Goal: Book appointment/travel/reservation

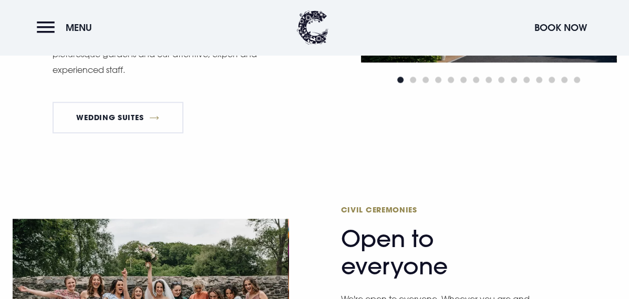
scroll to position [840, 0]
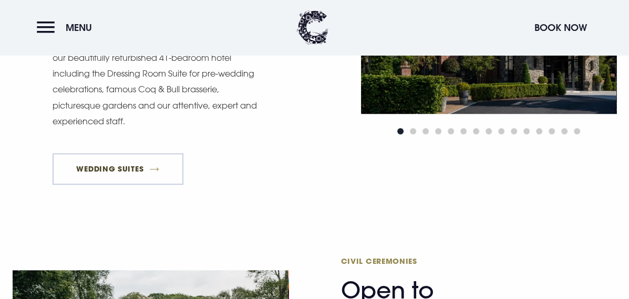
click at [121, 169] on link "Wedding Suites" at bounding box center [118, 169] width 131 height 32
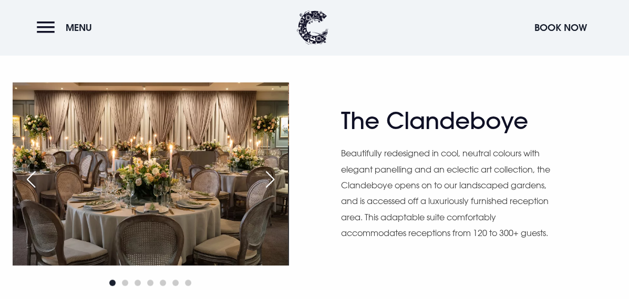
scroll to position [525, 0]
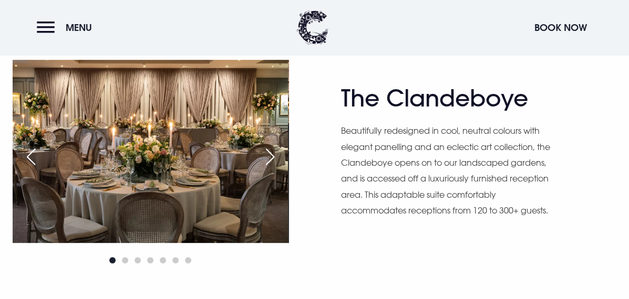
click at [269, 155] on div "Next slide" at bounding box center [270, 156] width 26 height 23
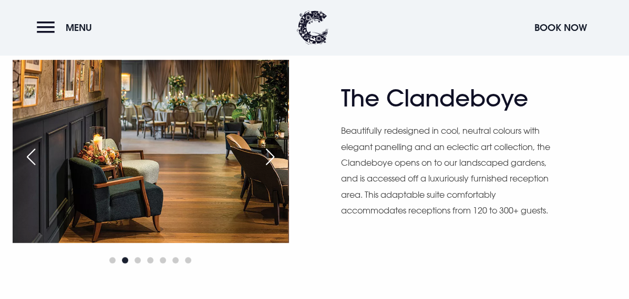
click at [269, 155] on div "Next slide" at bounding box center [270, 156] width 26 height 23
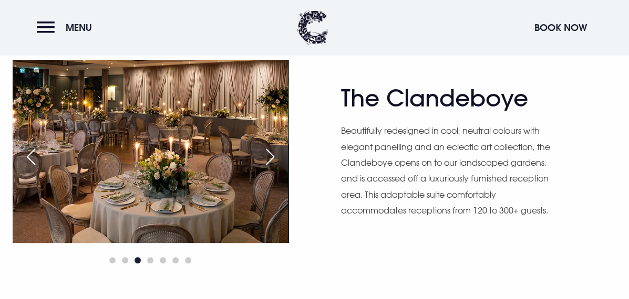
click at [269, 155] on div "Next slide" at bounding box center [270, 156] width 26 height 23
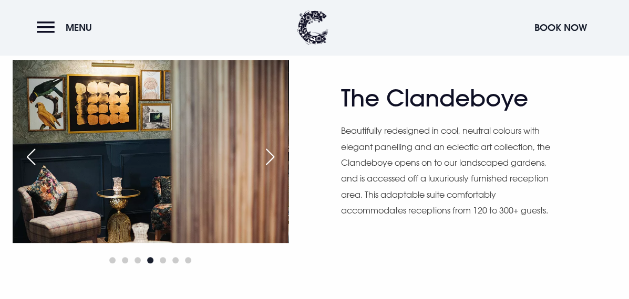
click at [269, 155] on div "Next slide" at bounding box center [270, 156] width 26 height 23
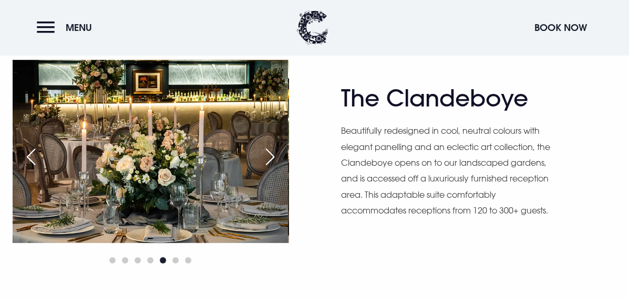
click at [269, 155] on div "Next slide" at bounding box center [270, 156] width 26 height 23
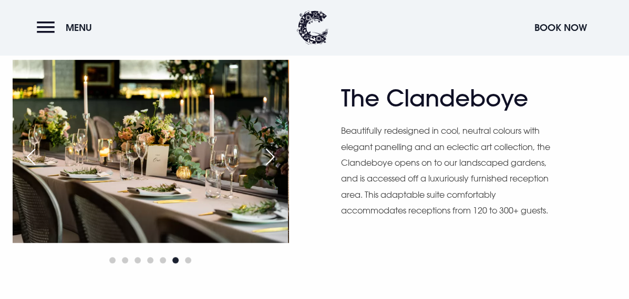
click at [269, 155] on div "Next slide" at bounding box center [270, 156] width 26 height 23
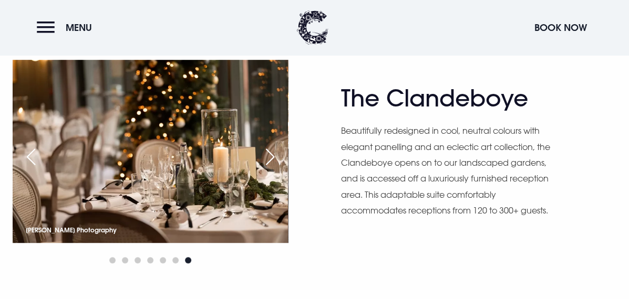
click at [269, 155] on div "Next slide" at bounding box center [270, 156] width 26 height 23
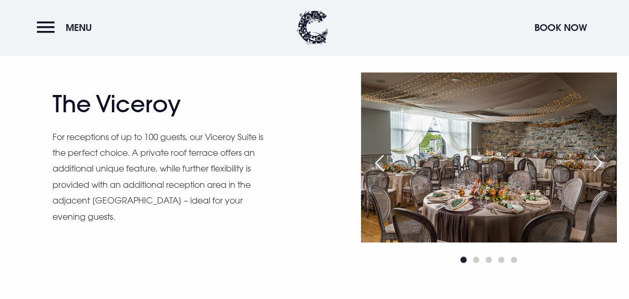
scroll to position [788, 0]
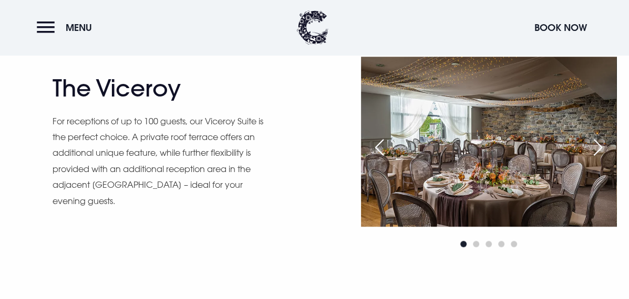
click at [601, 143] on div "Next slide" at bounding box center [598, 147] width 26 height 23
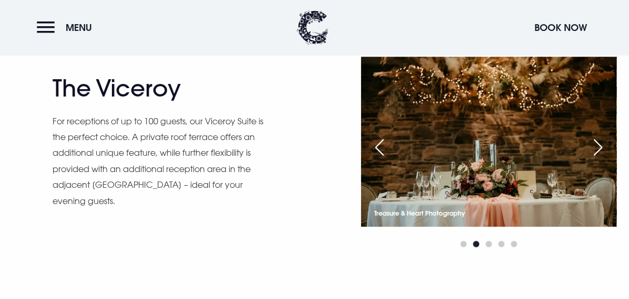
click at [602, 143] on div "Next slide" at bounding box center [598, 147] width 26 height 23
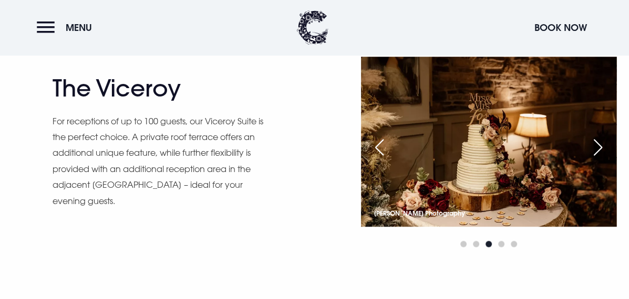
click at [596, 151] on div "Next slide" at bounding box center [598, 147] width 26 height 23
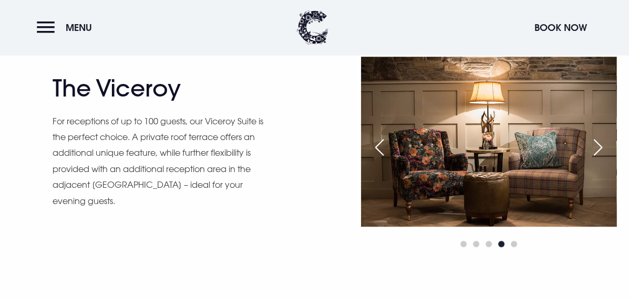
click at [592, 153] on div "Next slide" at bounding box center [598, 147] width 26 height 23
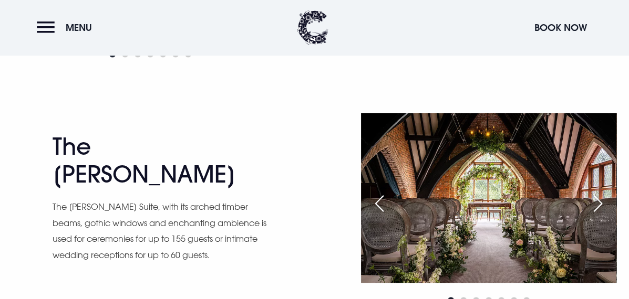
scroll to position [1261, 0]
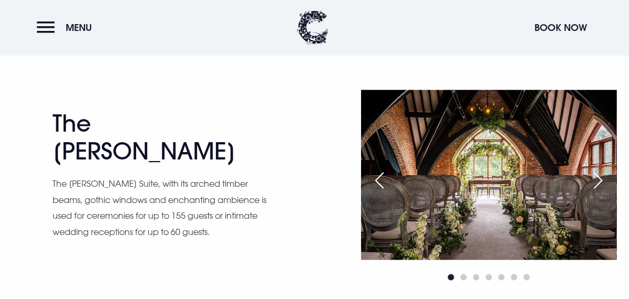
click at [596, 181] on div "Next slide" at bounding box center [598, 180] width 26 height 23
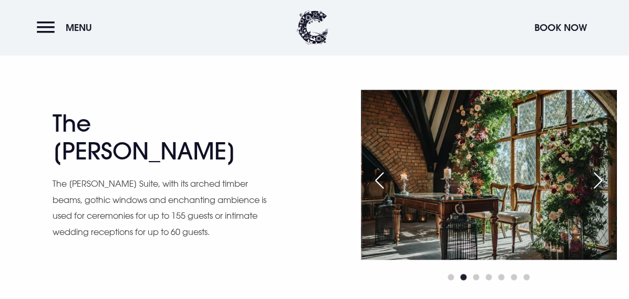
click at [597, 180] on div "Next slide" at bounding box center [598, 180] width 26 height 23
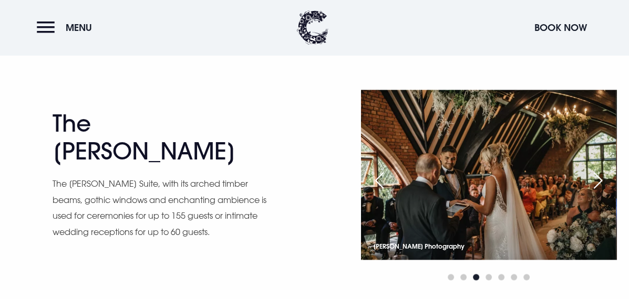
click at [599, 175] on div "Next slide" at bounding box center [598, 180] width 26 height 23
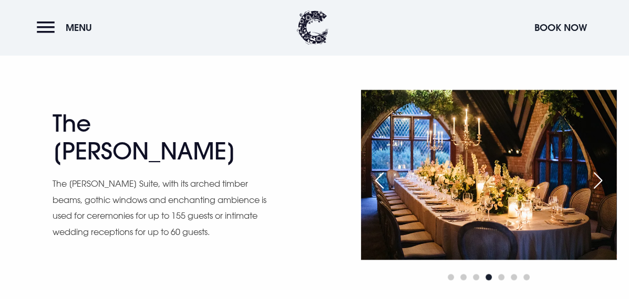
click at [594, 183] on div "Next slide" at bounding box center [598, 180] width 26 height 23
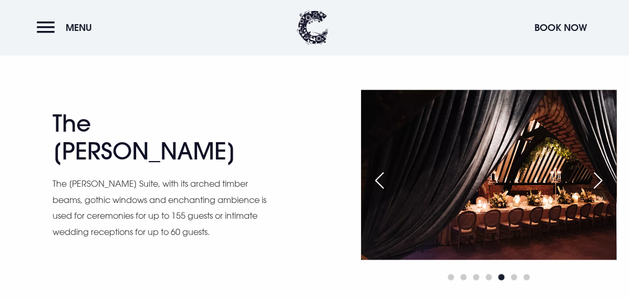
click at [598, 182] on div "Next slide" at bounding box center [598, 180] width 26 height 23
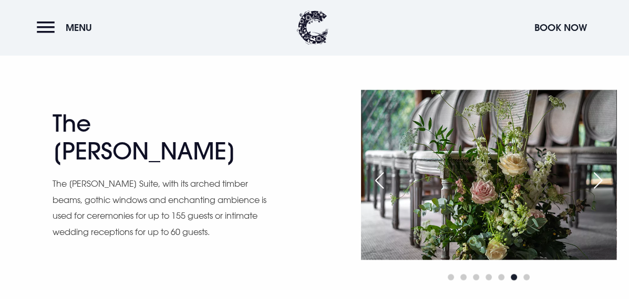
click at [598, 182] on div "Next slide" at bounding box center [598, 180] width 26 height 23
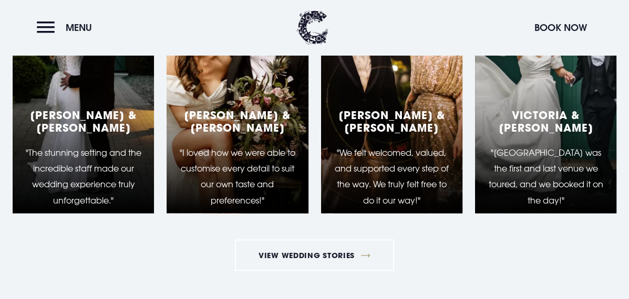
scroll to position [1786, 0]
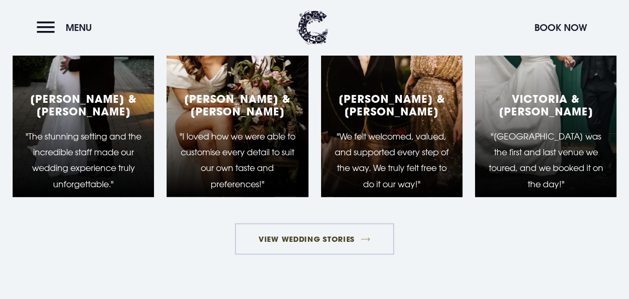
click at [294, 249] on link "View Wedding Stories" at bounding box center [315, 239] width 160 height 32
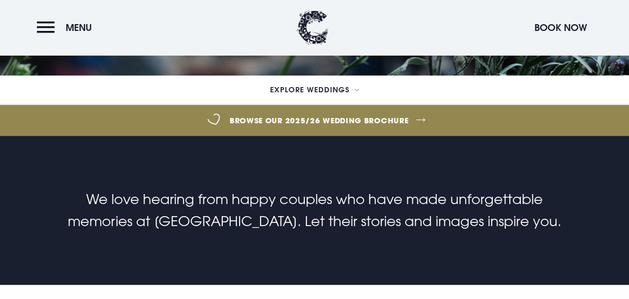
scroll to position [263, 0]
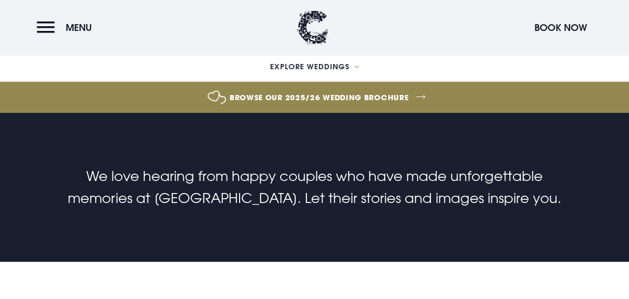
click at [364, 97] on link "Browse our 2025/26 wedding brochure" at bounding box center [319, 97] width 1437 height 39
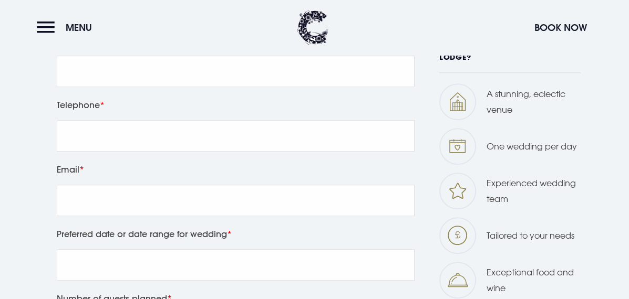
scroll to position [210, 0]
